Goal: Information Seeking & Learning: Find specific fact

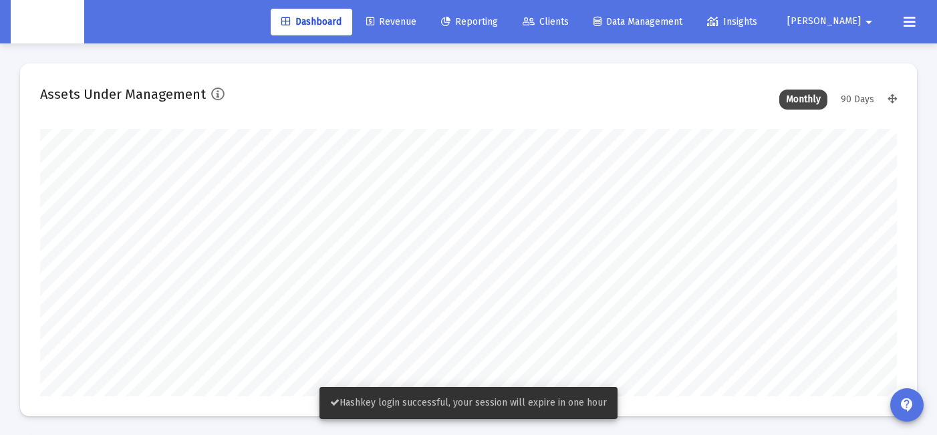
scroll to position [267, 460]
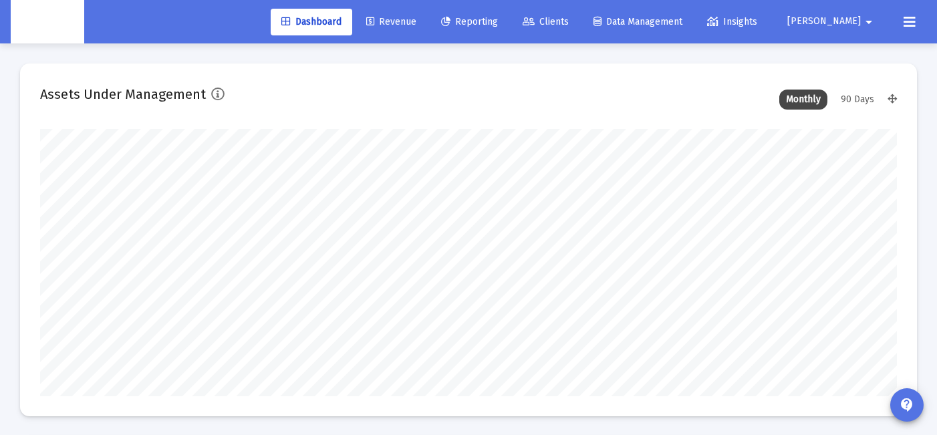
type input "[DATE]"
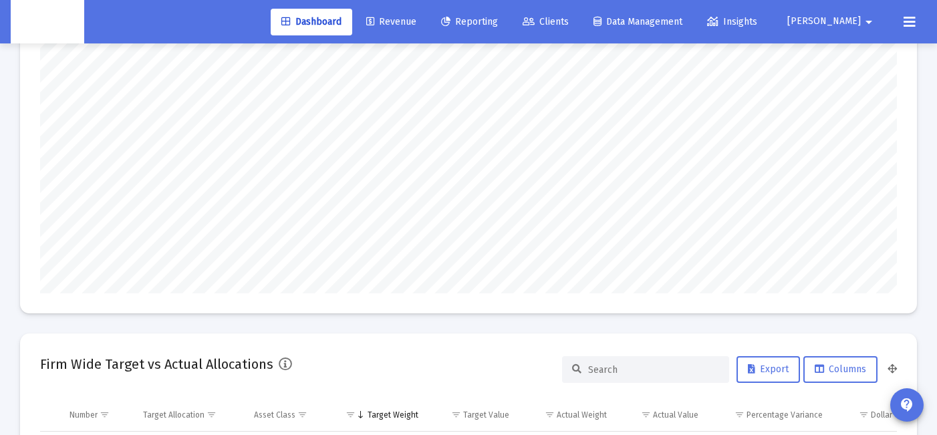
scroll to position [0, 0]
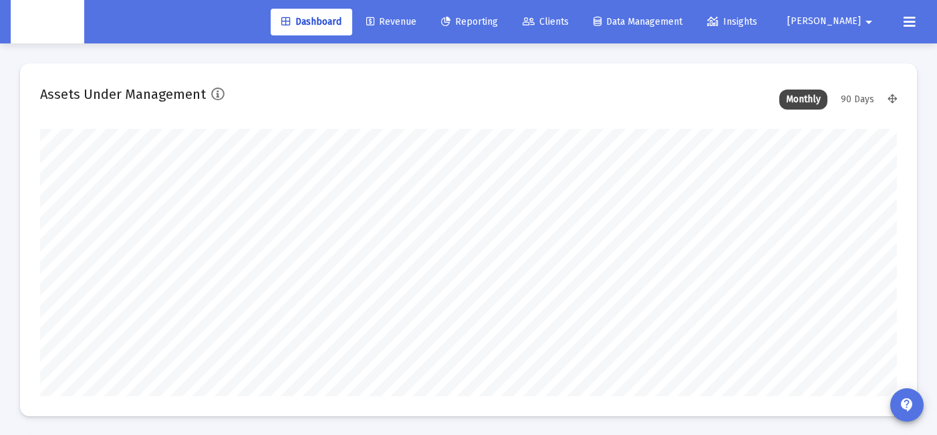
click at [534, 21] on icon at bounding box center [528, 21] width 12 height 9
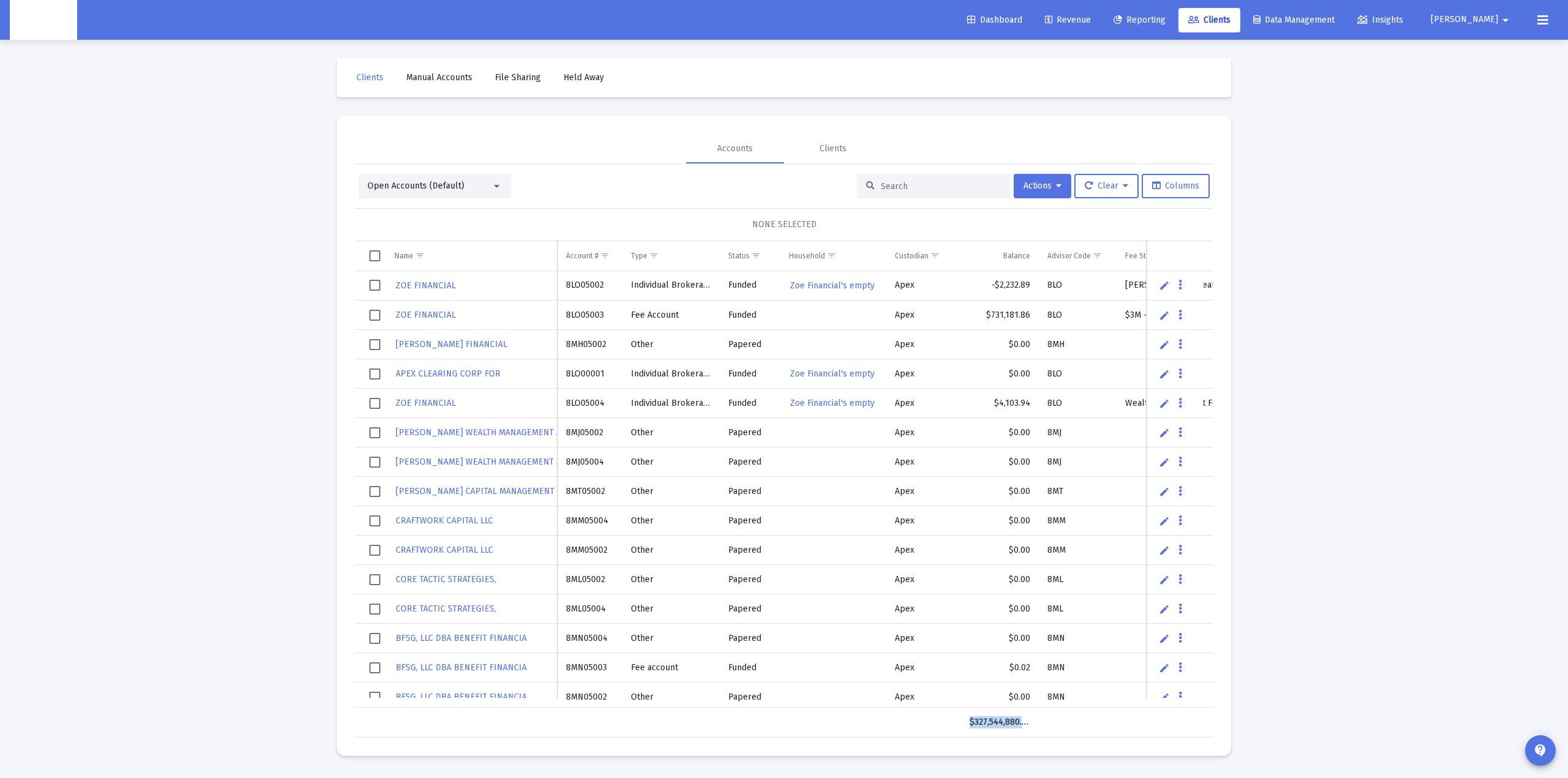
drag, startPoint x: 964, startPoint y: 726, endPoint x: 1062, endPoint y: 715, distance: 98.6
click at [1062, 545] on tr "$327,544,880.80" at bounding box center [914, 722] width 1120 height 29
click at [965, 545] on td "$327,544,880.80" at bounding box center [999, 722] width 77 height 29
drag, startPoint x: 980, startPoint y: 728, endPoint x: 1121, endPoint y: 723, distance: 141.1
click at [1121, 545] on tr "$327,544,880.80" at bounding box center [914, 722] width 1120 height 29
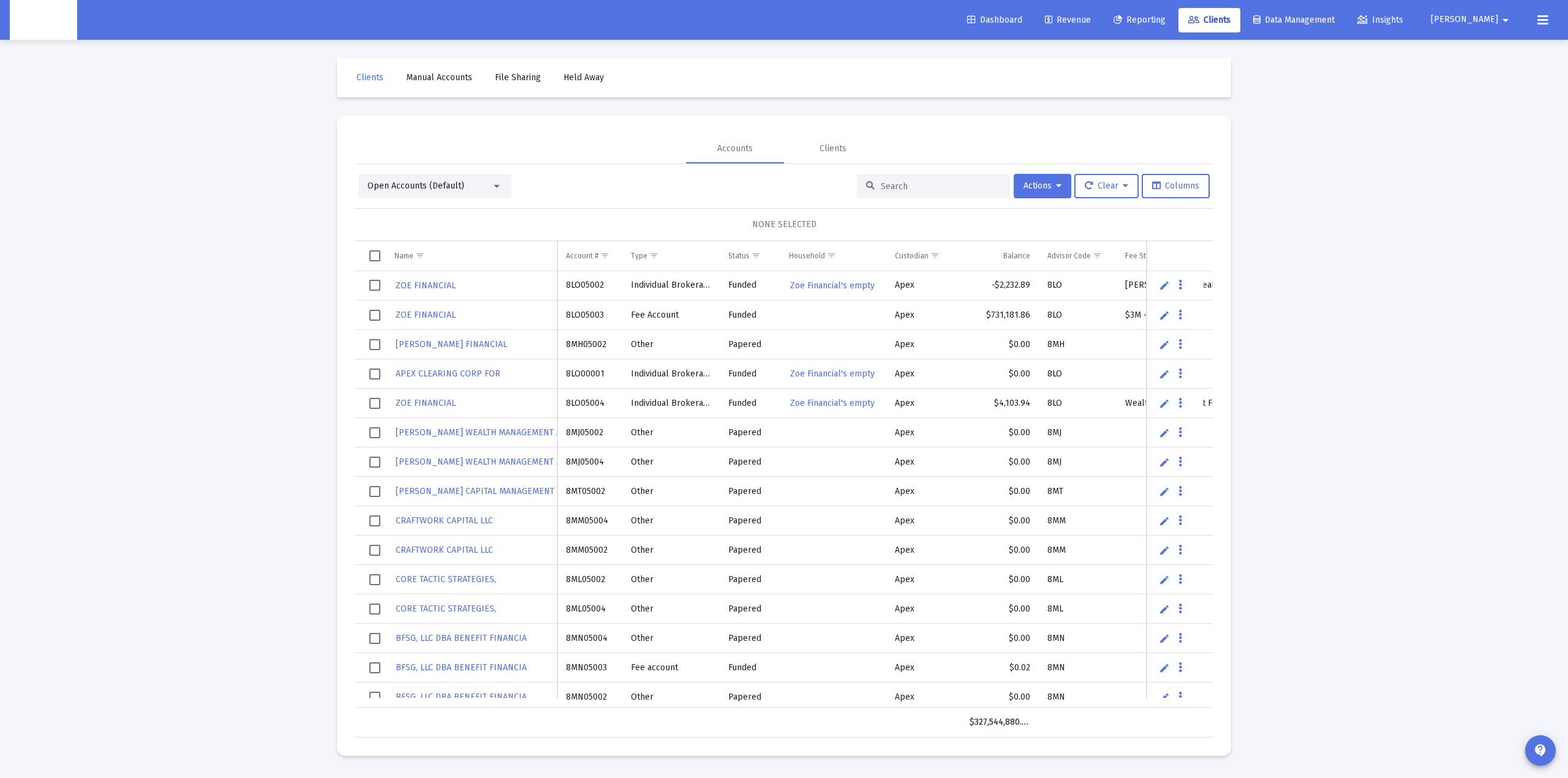
click at [1154, 545] on div "Loading... Clients Manual Accounts File Sharing Held Away Accounts Clients Open…" at bounding box center [784, 389] width 1568 height 778
click at [1020, 258] on div "Balance" at bounding box center [1016, 256] width 27 height 10
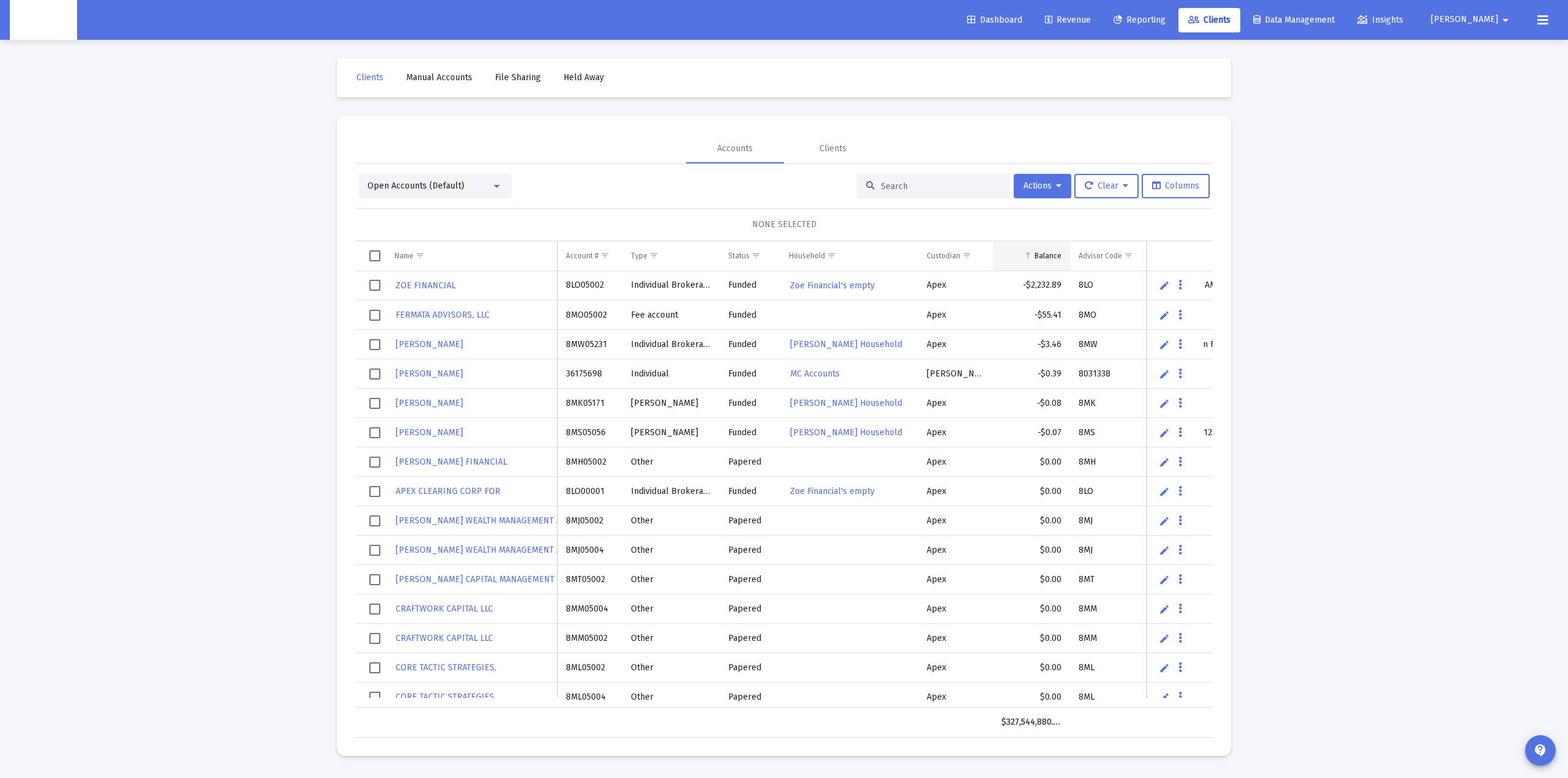
click at [1044, 256] on div "Balance" at bounding box center [1047, 256] width 27 height 10
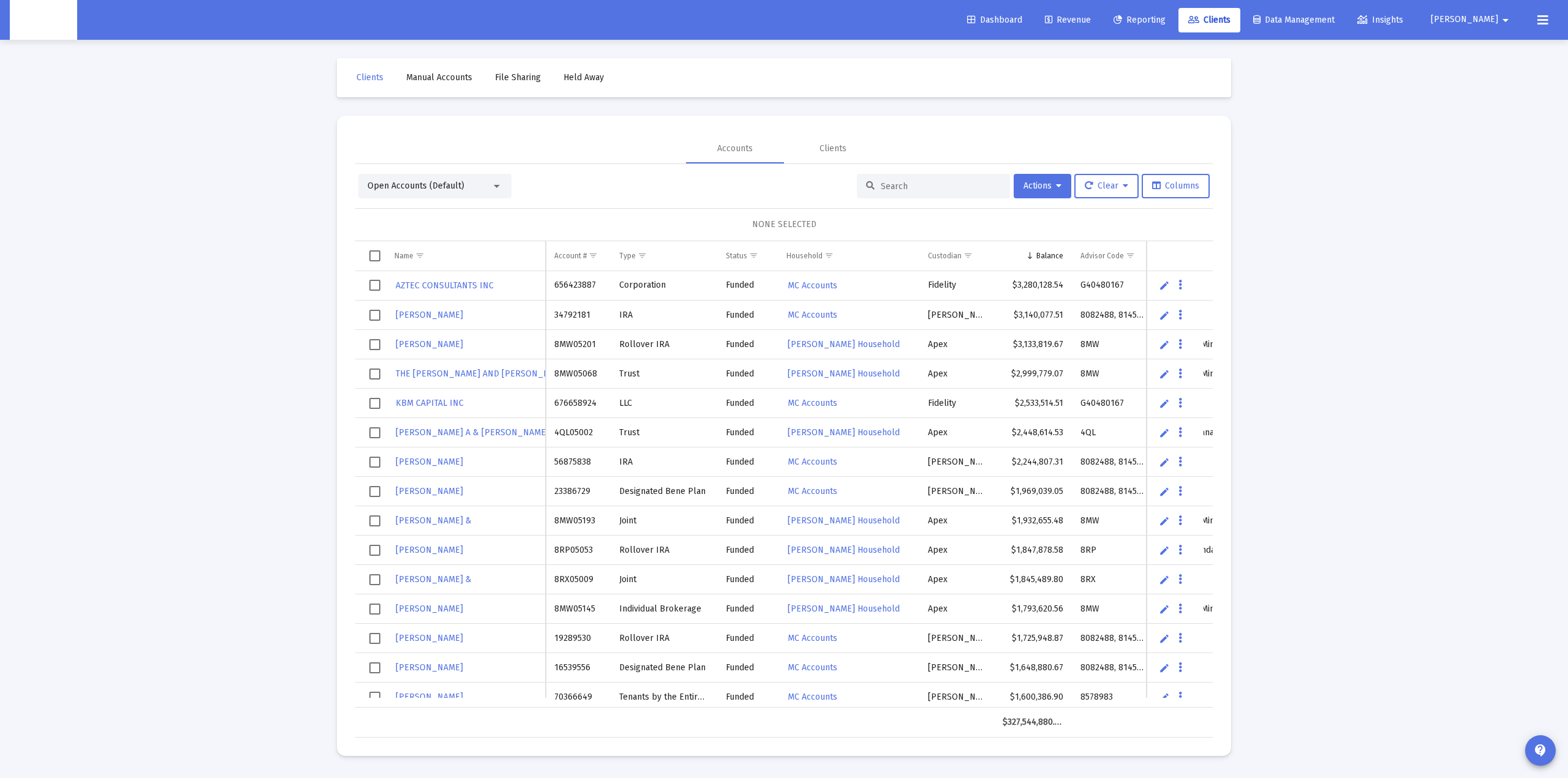
click at [570, 278] on td "656423887" at bounding box center [578, 286] width 65 height 29
copy td "656423887"
click at [574, 316] on td "34792181" at bounding box center [578, 315] width 65 height 29
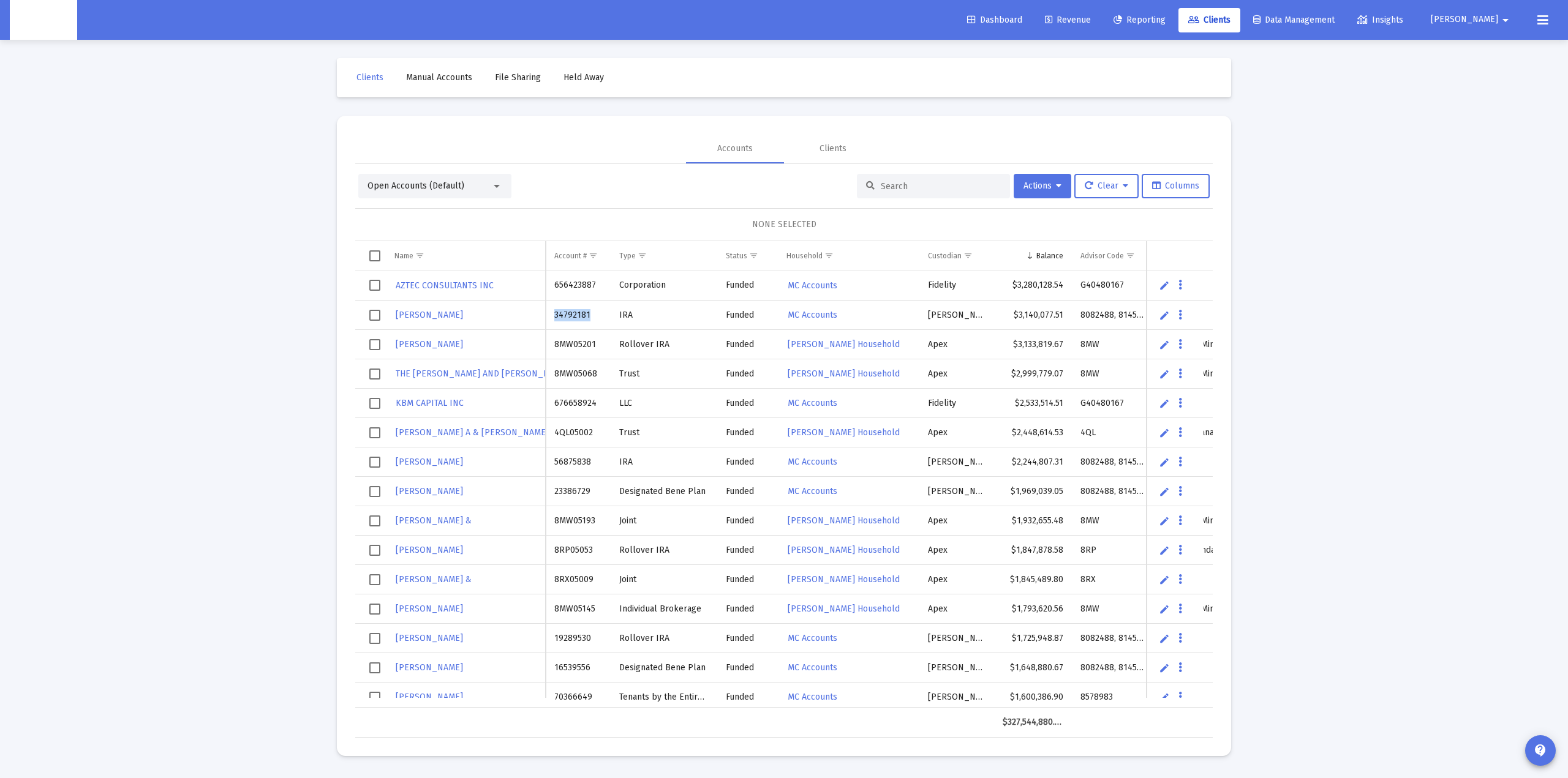
copy td "34792181"
